Goal: Task Accomplishment & Management: Manage account settings

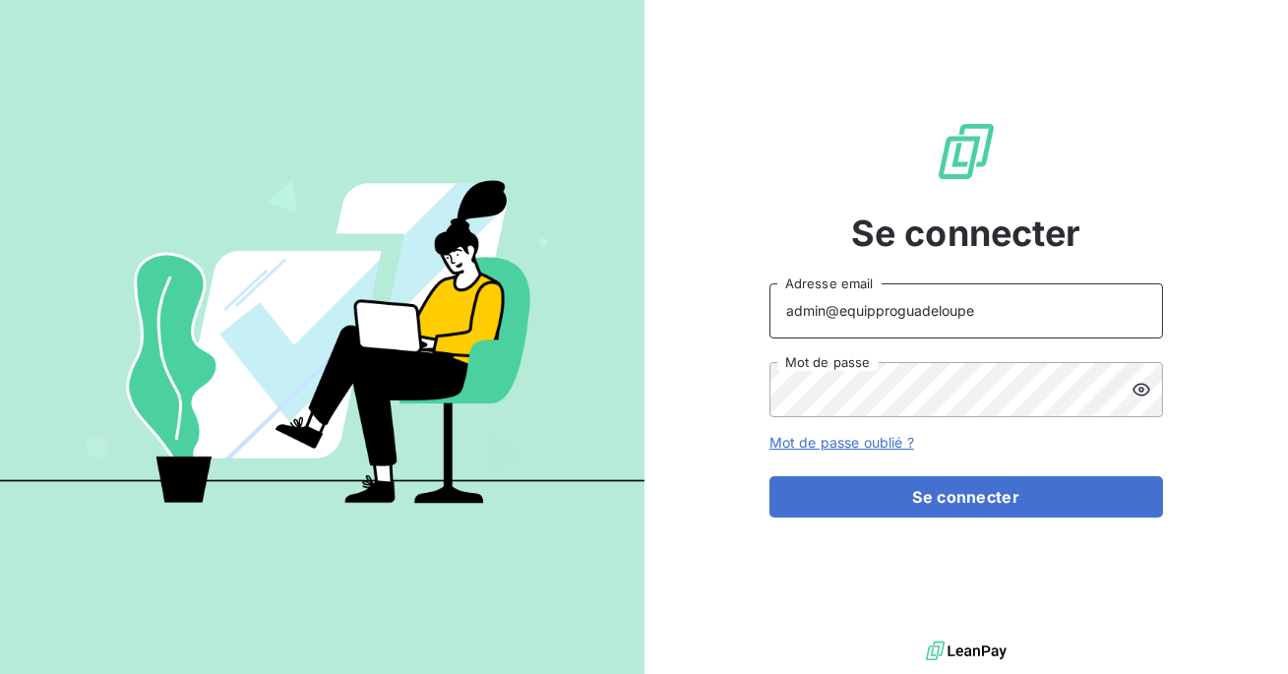
click at [977, 312] on input "admin@equipproguadeloupe" at bounding box center [967, 310] width 394 height 55
type input "a"
type input "admin@talenzalteisconseil"
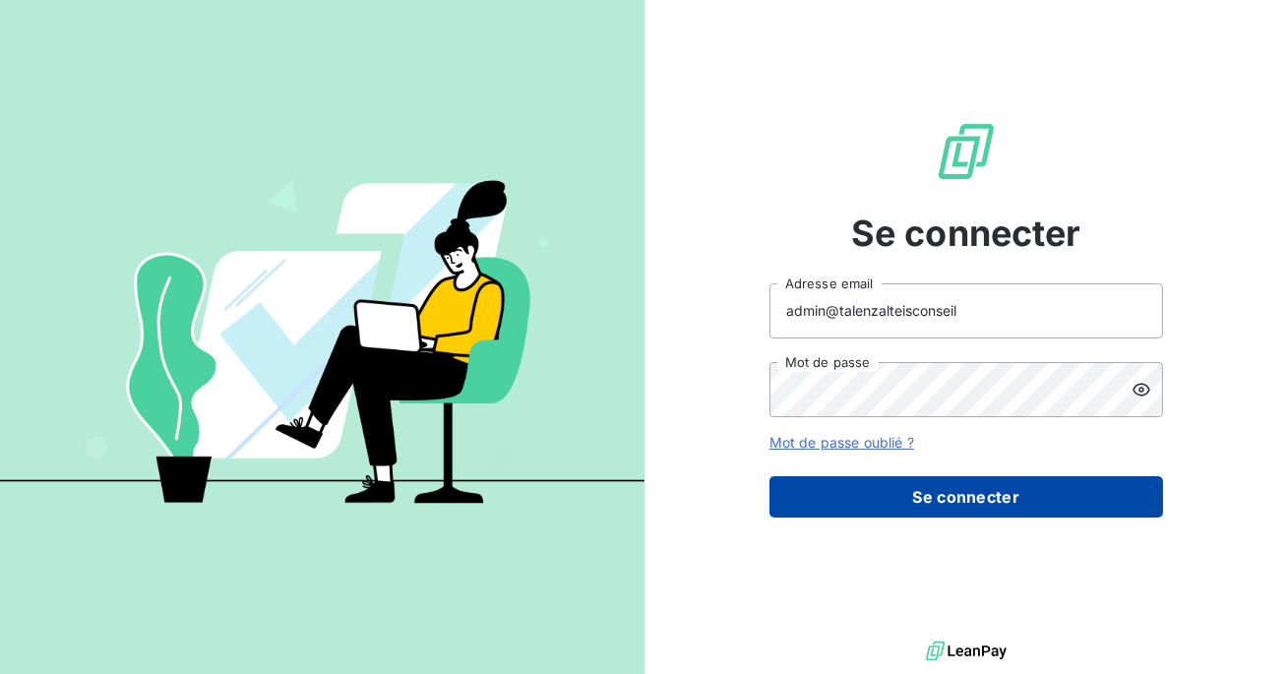
click at [894, 508] on button "Se connecter" at bounding box center [967, 496] width 394 height 41
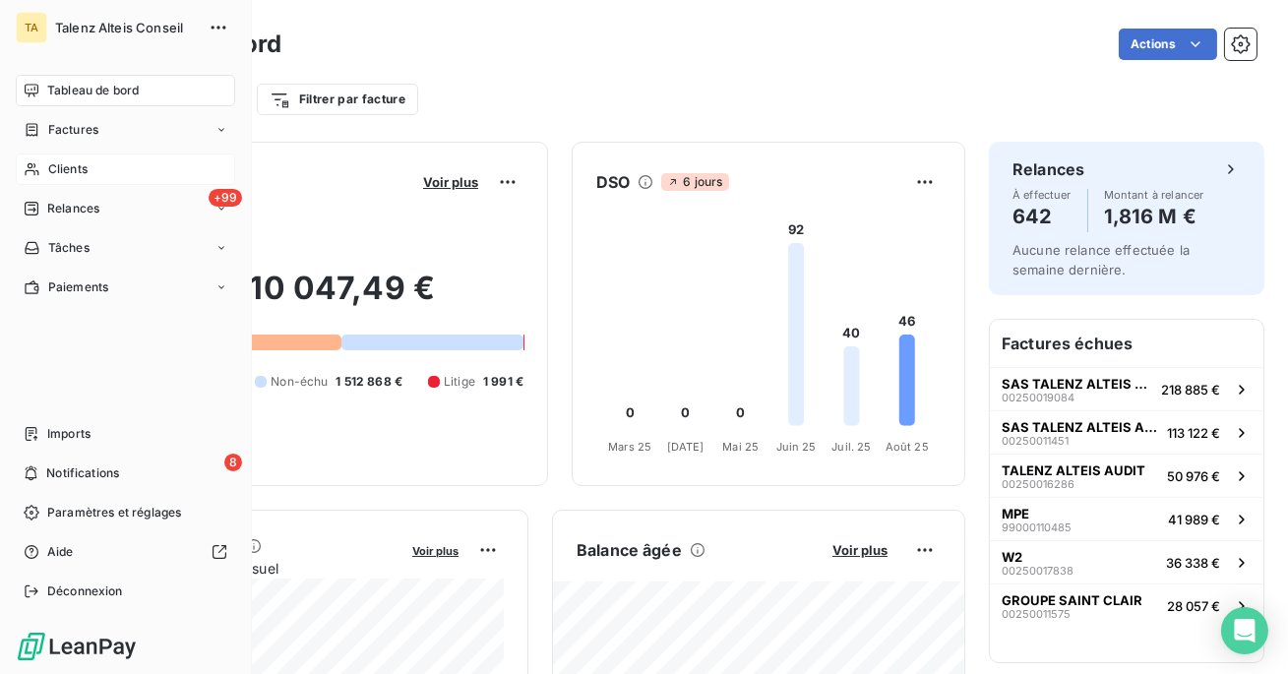
click at [80, 167] on span "Clients" at bounding box center [67, 169] width 39 height 18
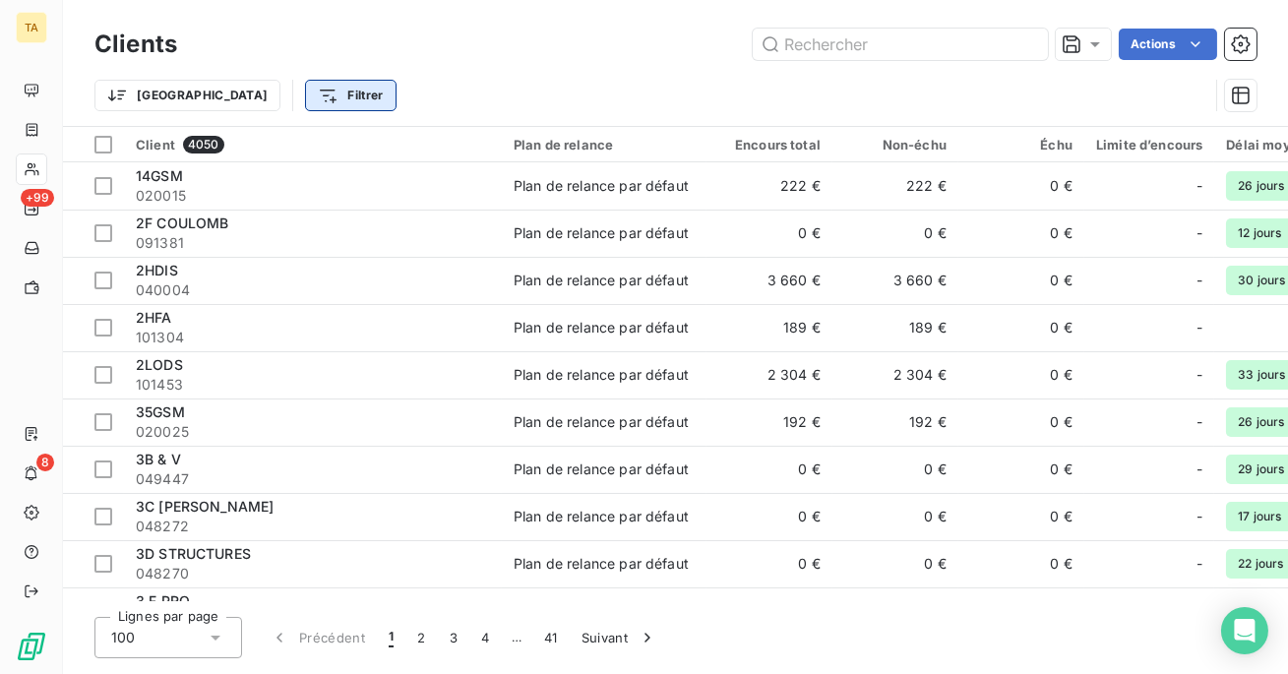
click at [276, 103] on html "TA +99 8 Clients Actions Trier Filtrer Client 4050 Plan de relance Encours tota…" at bounding box center [644, 337] width 1288 height 674
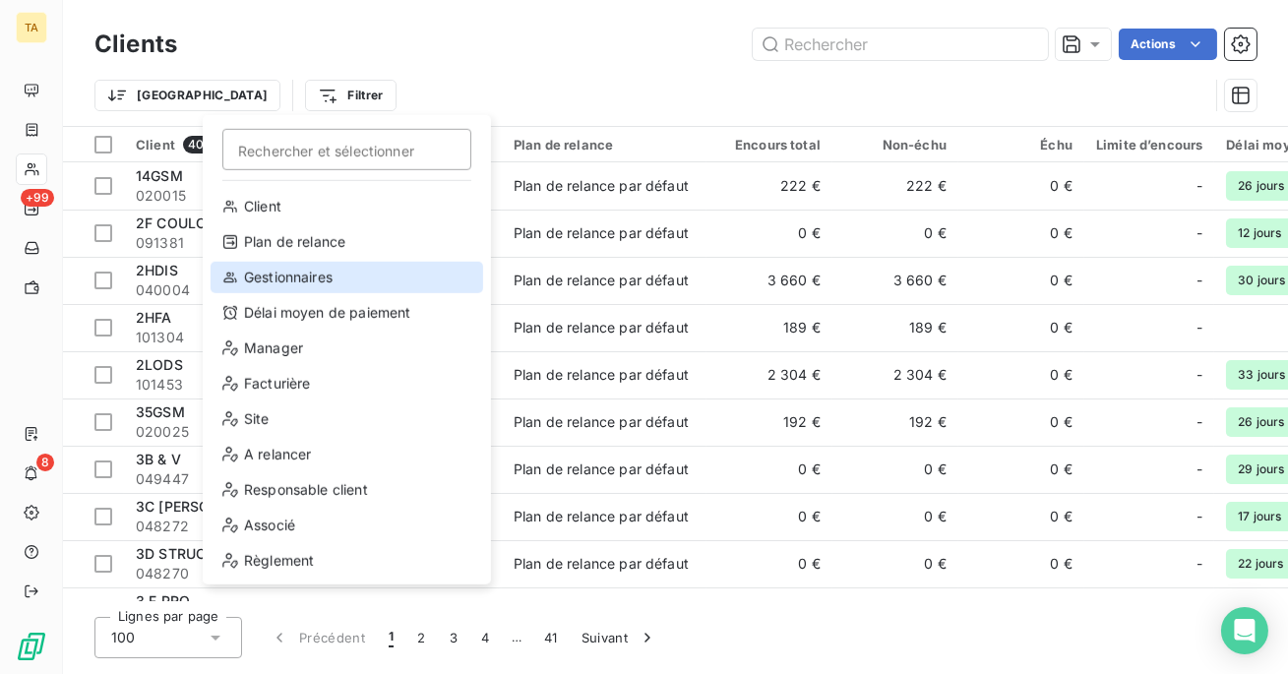
click at [300, 286] on div "Gestionnaires" at bounding box center [347, 277] width 273 height 31
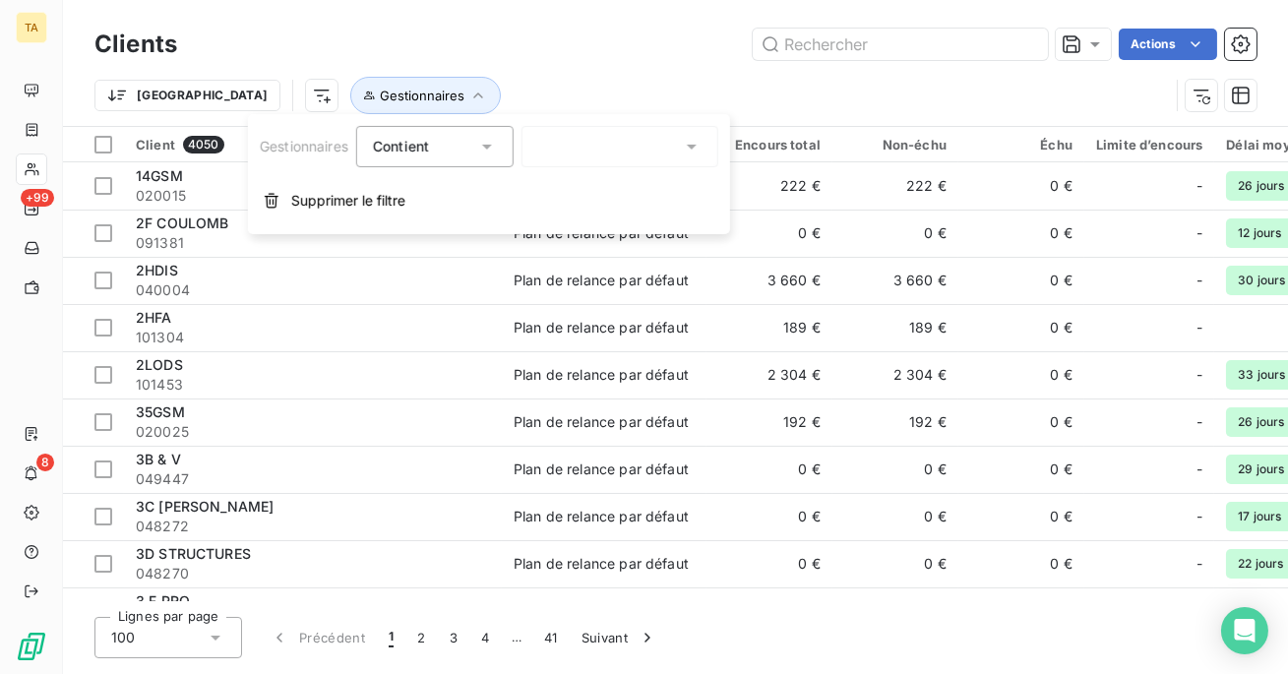
click at [582, 143] on div at bounding box center [620, 146] width 197 height 41
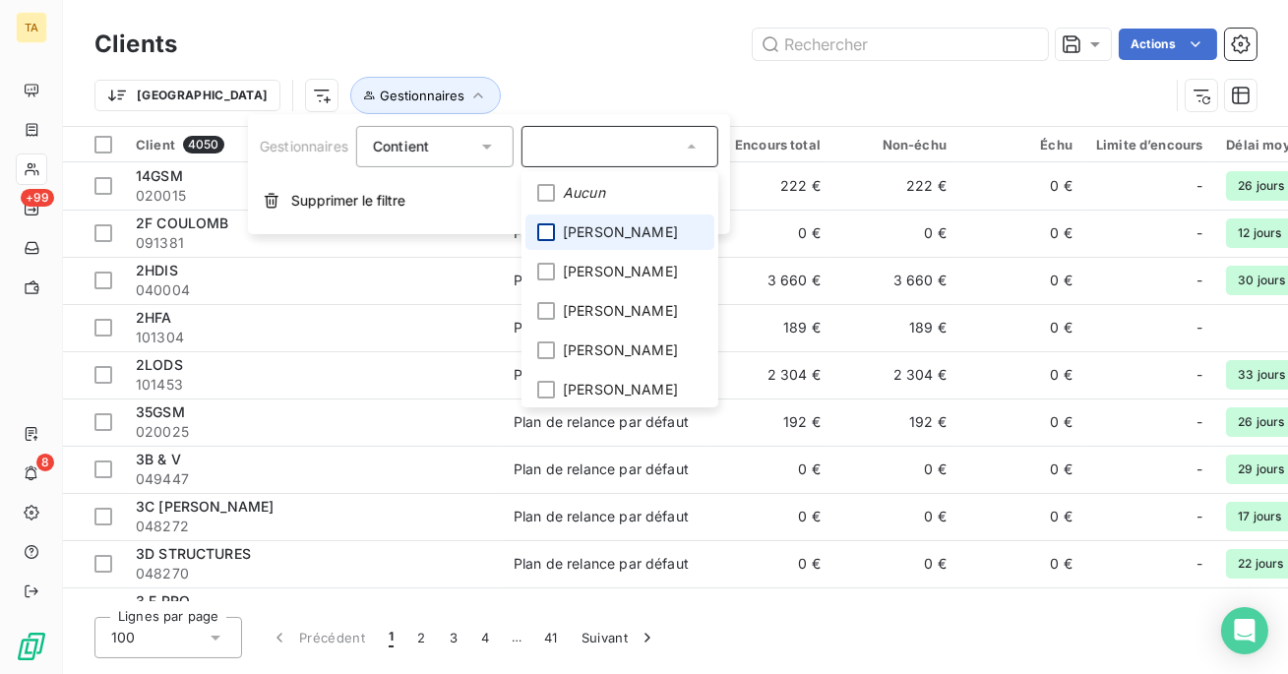
click at [549, 228] on div at bounding box center [546, 232] width 18 height 18
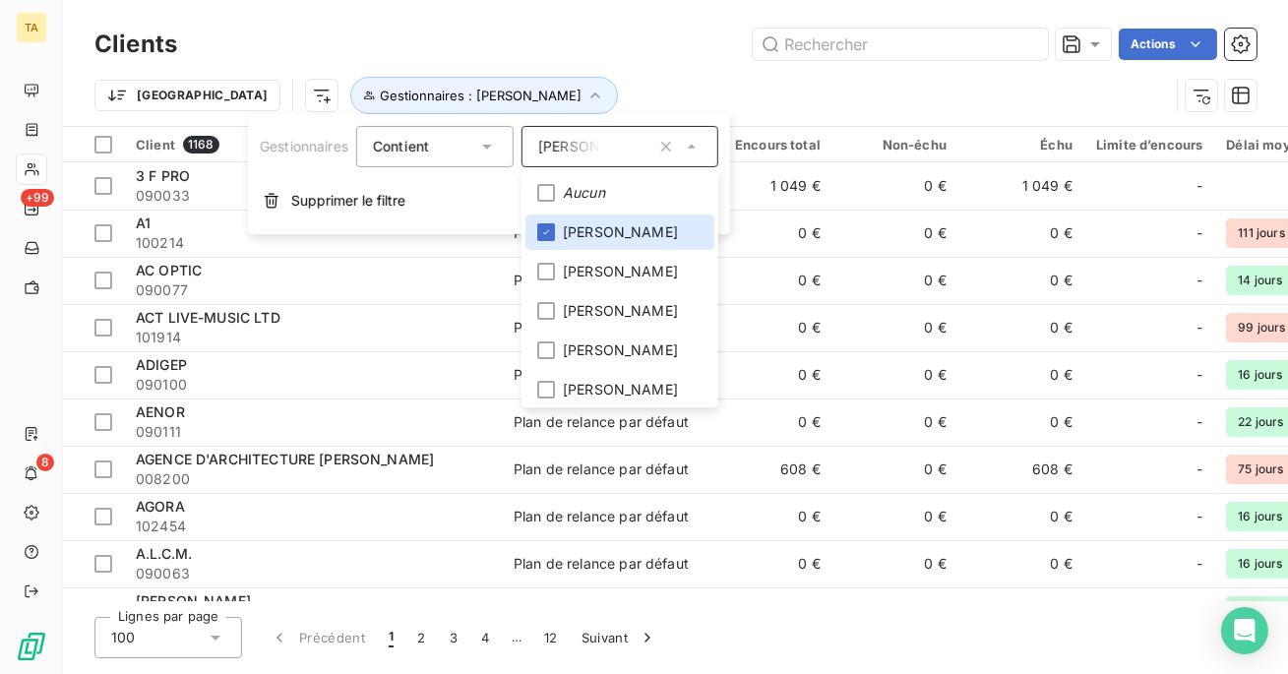
click at [545, 39] on div "Actions" at bounding box center [729, 44] width 1056 height 31
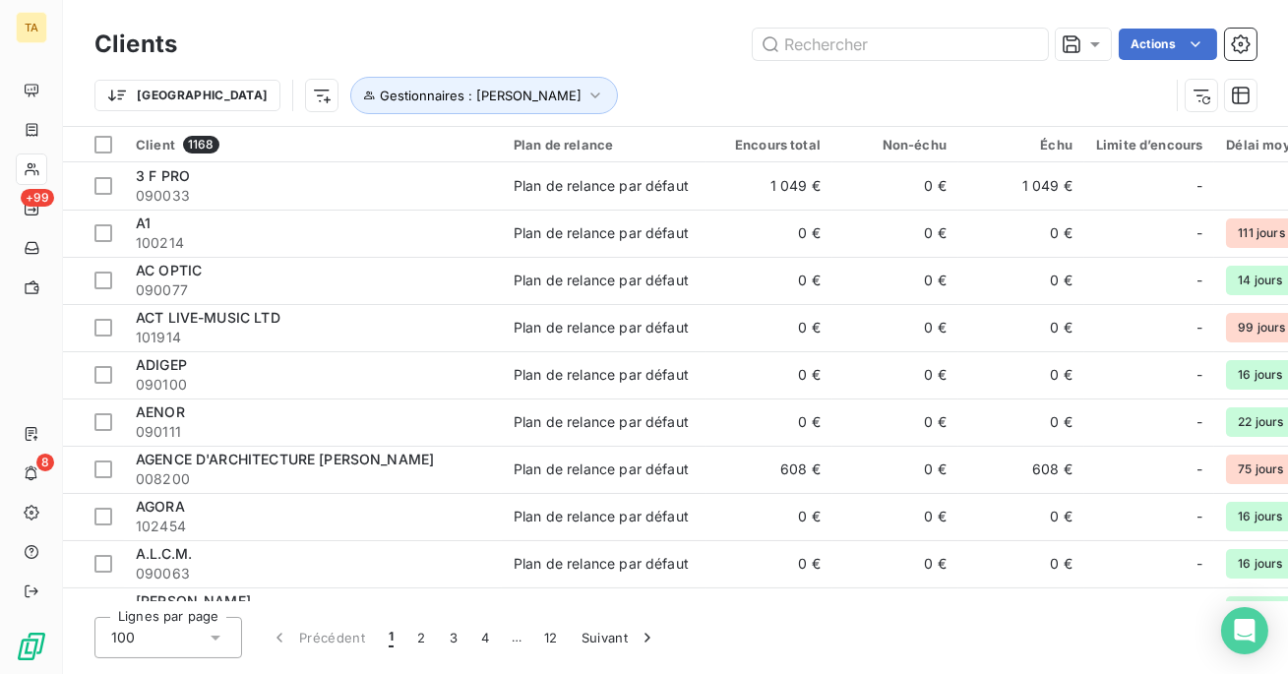
click at [339, 70] on div "Trier Gestionnaires : Virginie SBROLLINI" at bounding box center [675, 95] width 1162 height 61
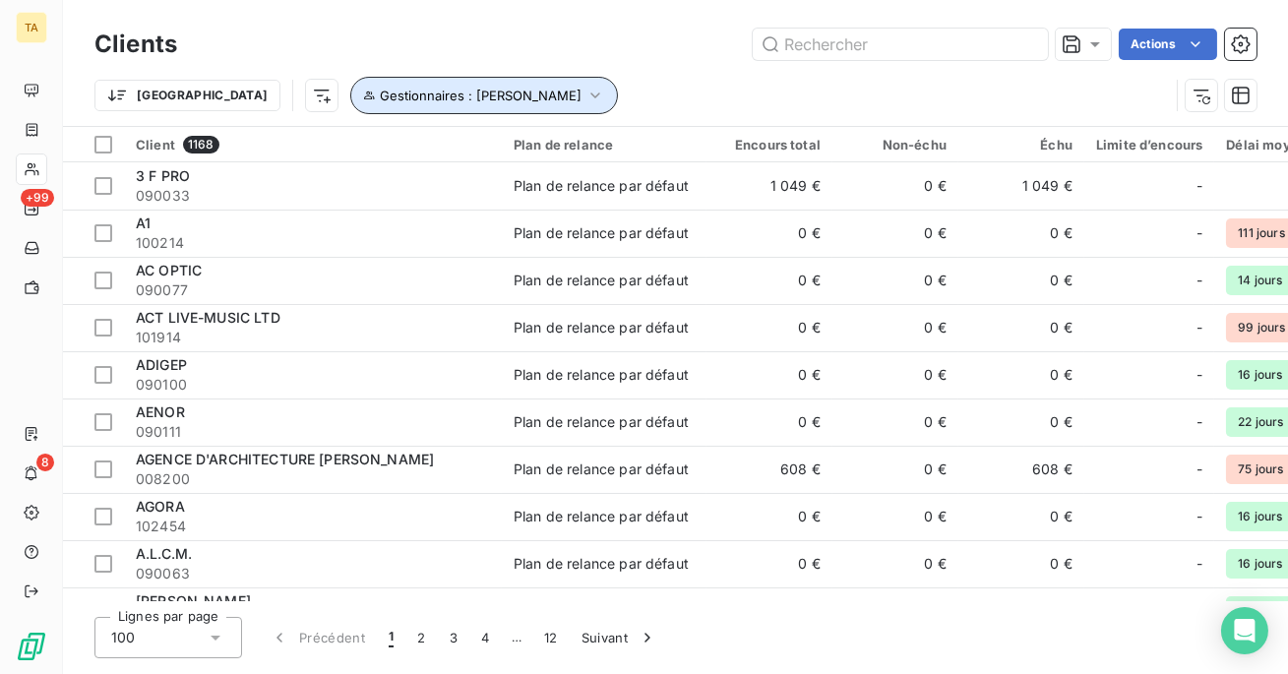
click at [380, 95] on span "Gestionnaires : Virginie SBROLLINI" at bounding box center [481, 96] width 202 height 16
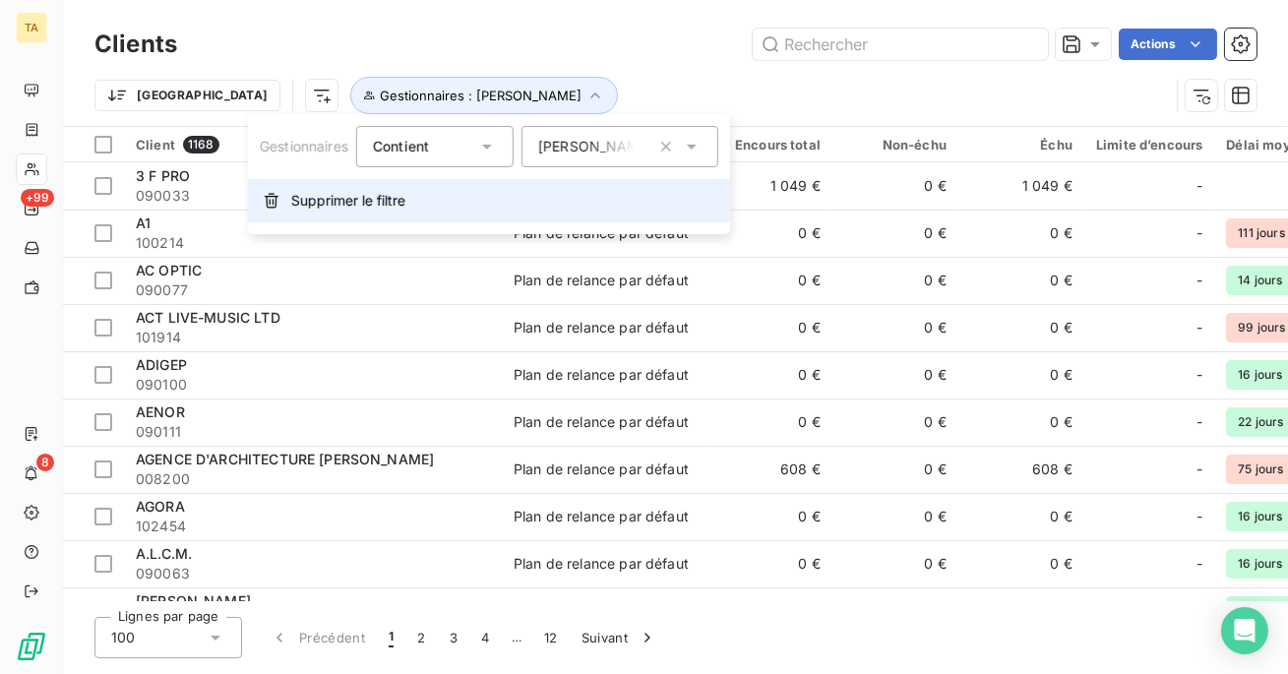
click at [342, 201] on span "Supprimer le filtre" at bounding box center [348, 201] width 114 height 20
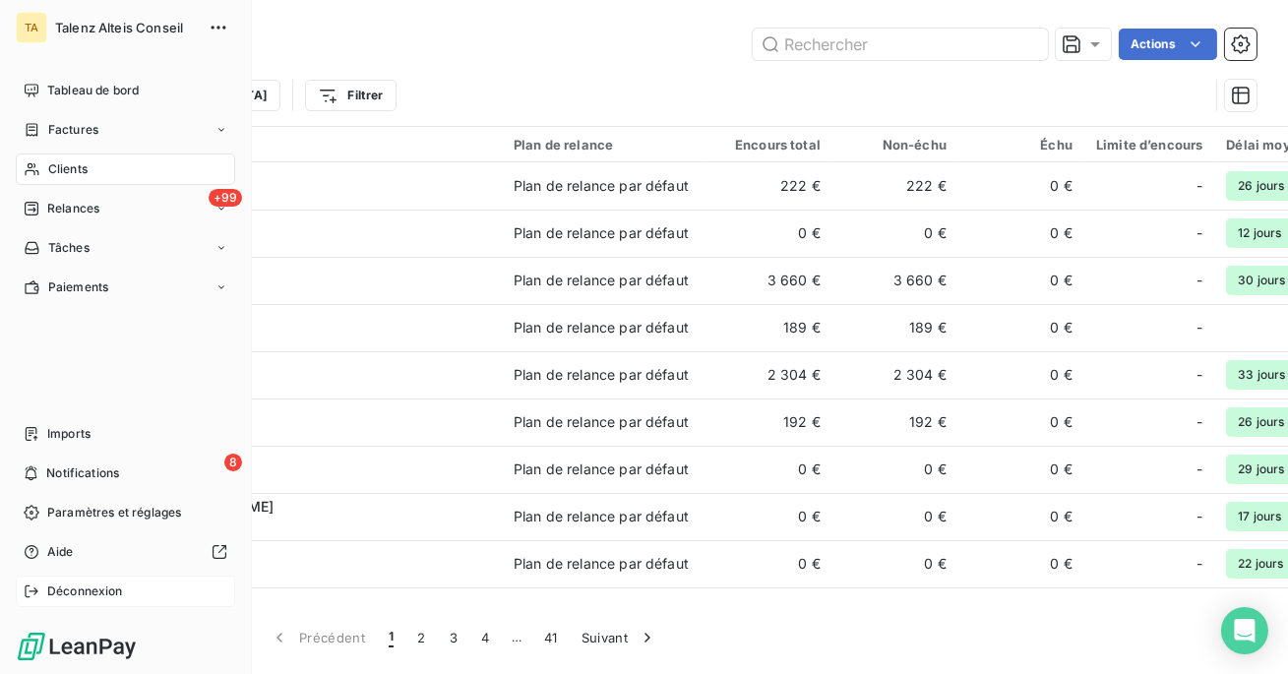
click at [81, 584] on span "Déconnexion" at bounding box center [85, 592] width 76 height 18
